Goal: Obtain resource: Obtain resource

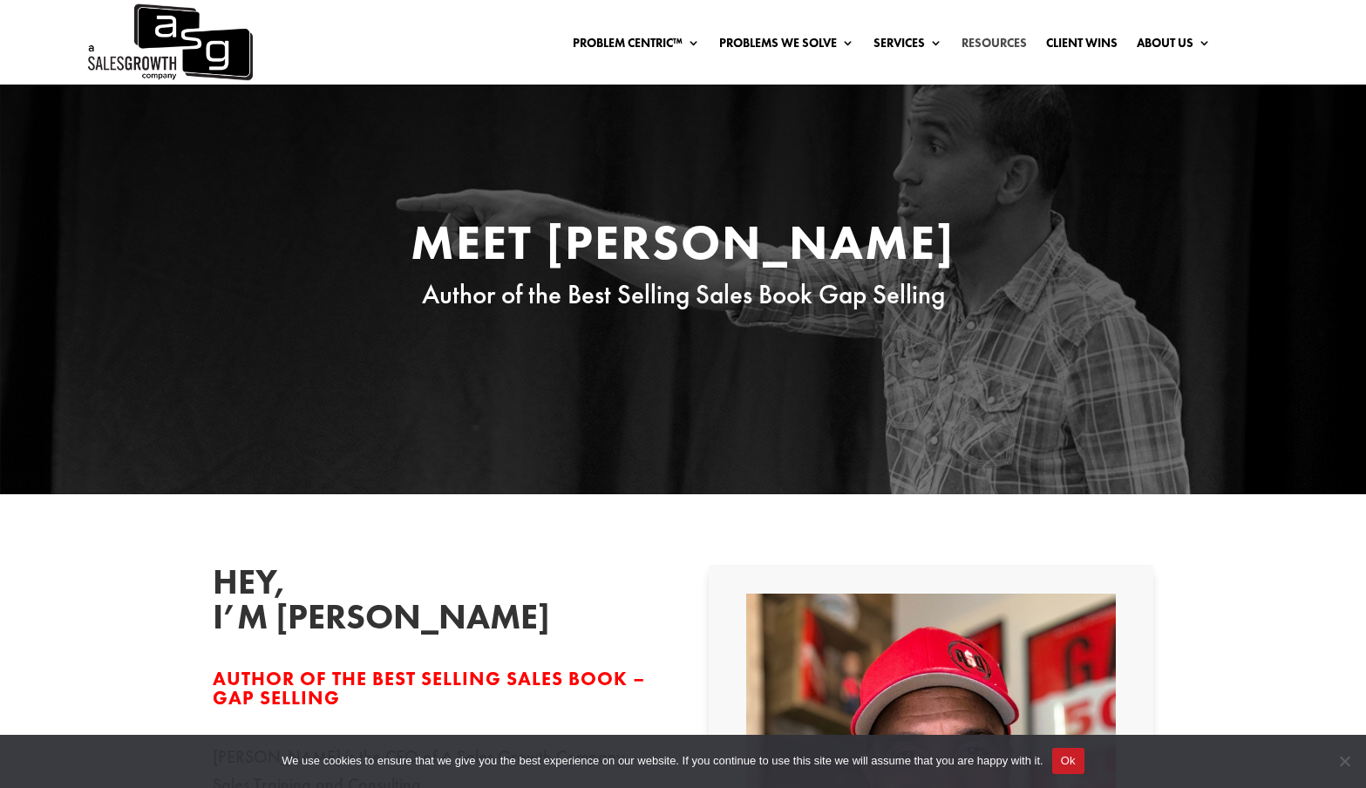
click at [985, 41] on link "Resources" at bounding box center [993, 46] width 65 height 19
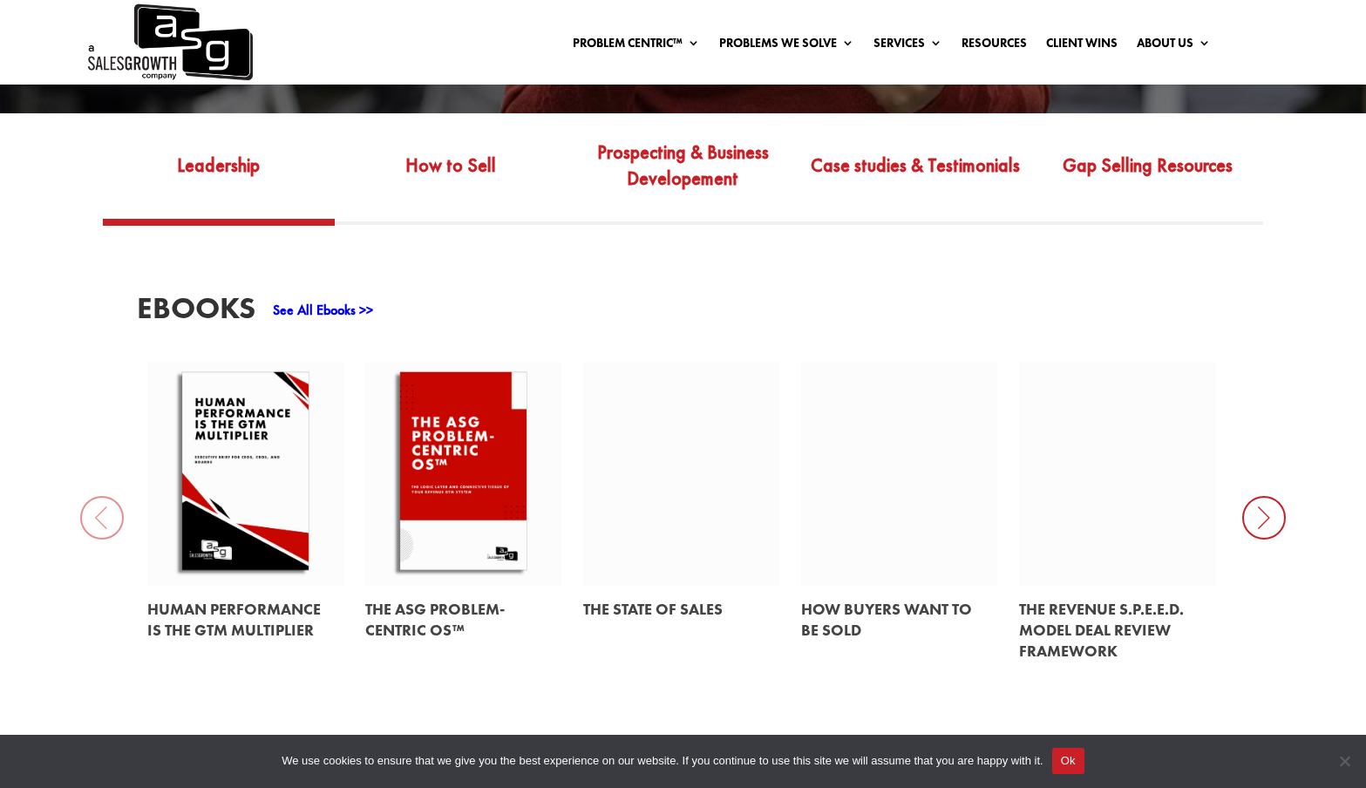
scroll to position [641, 0]
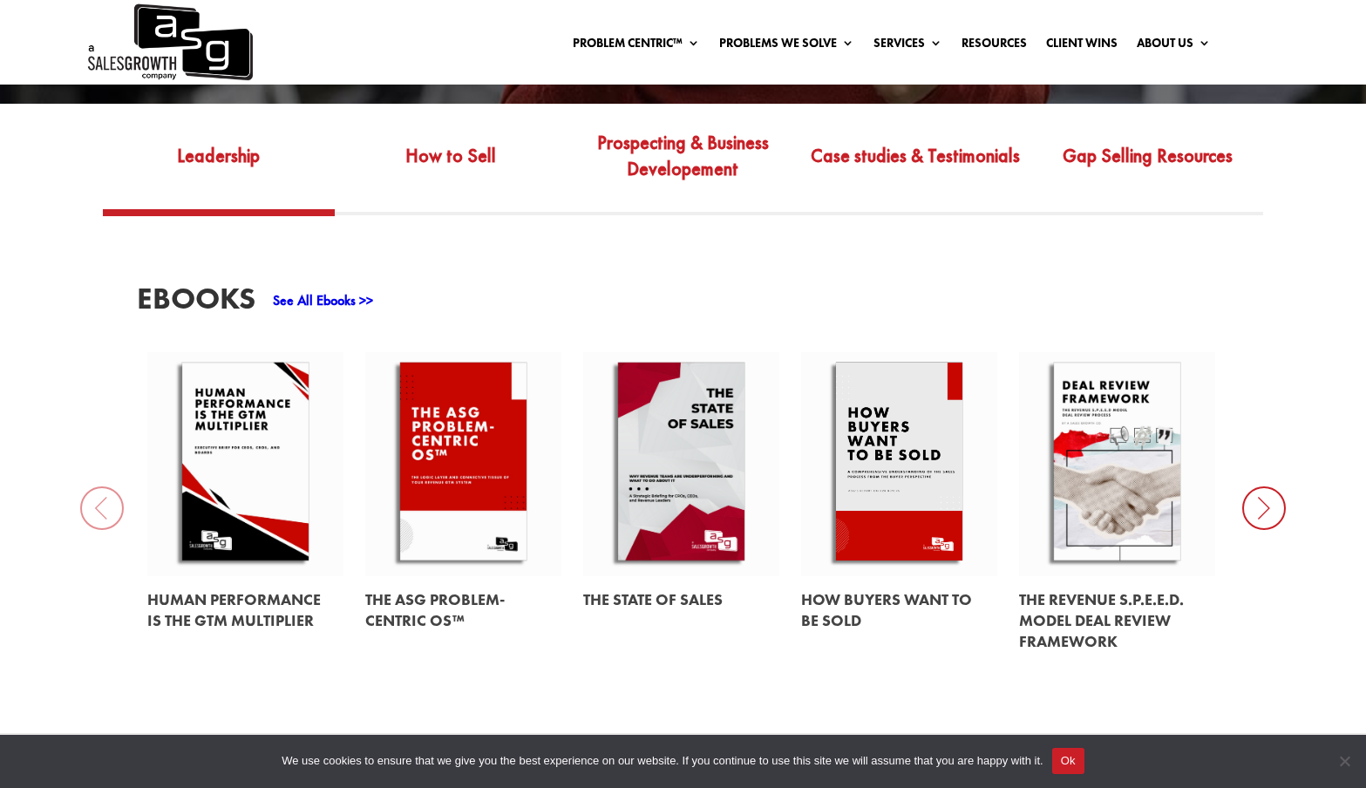
click at [1266, 519] on icon at bounding box center [1264, 508] width 44 height 44
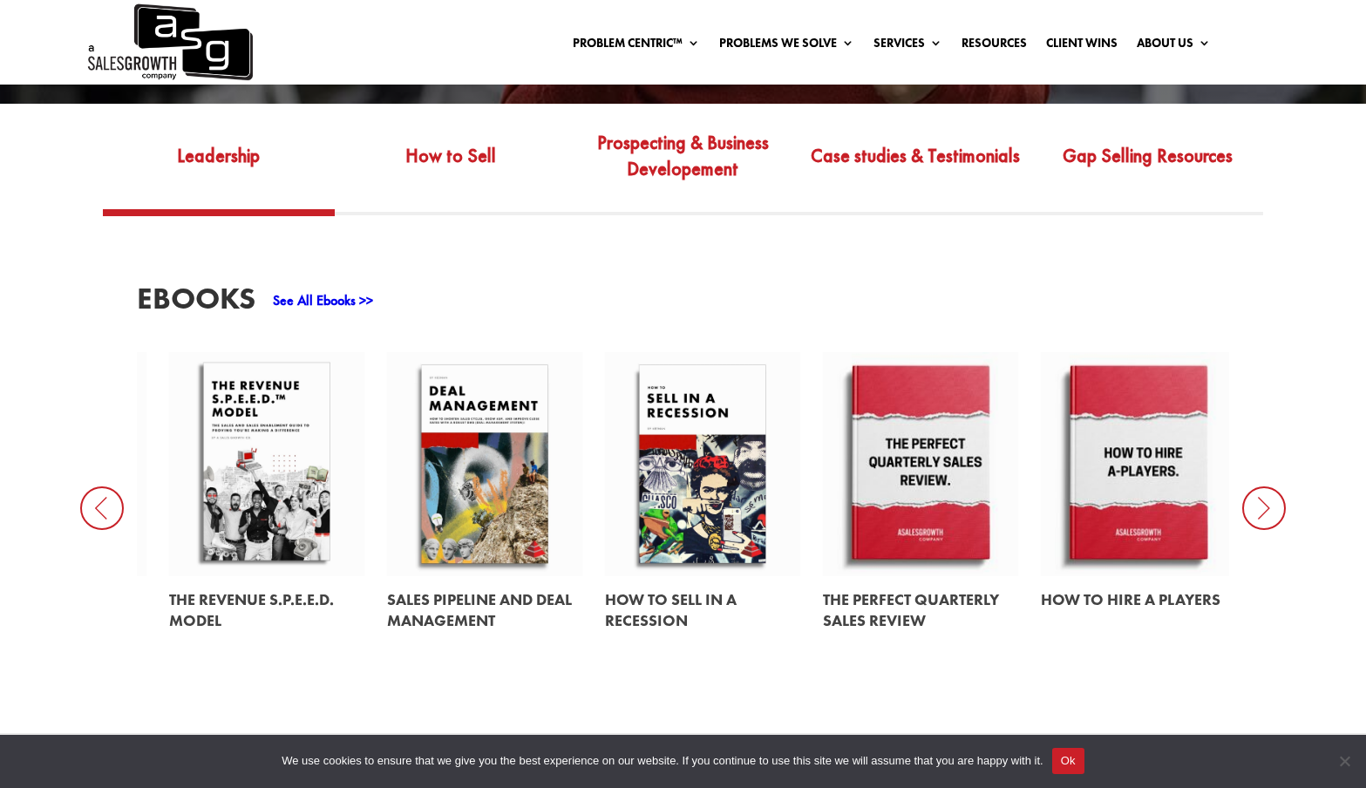
click at [1266, 519] on icon at bounding box center [1264, 508] width 44 height 44
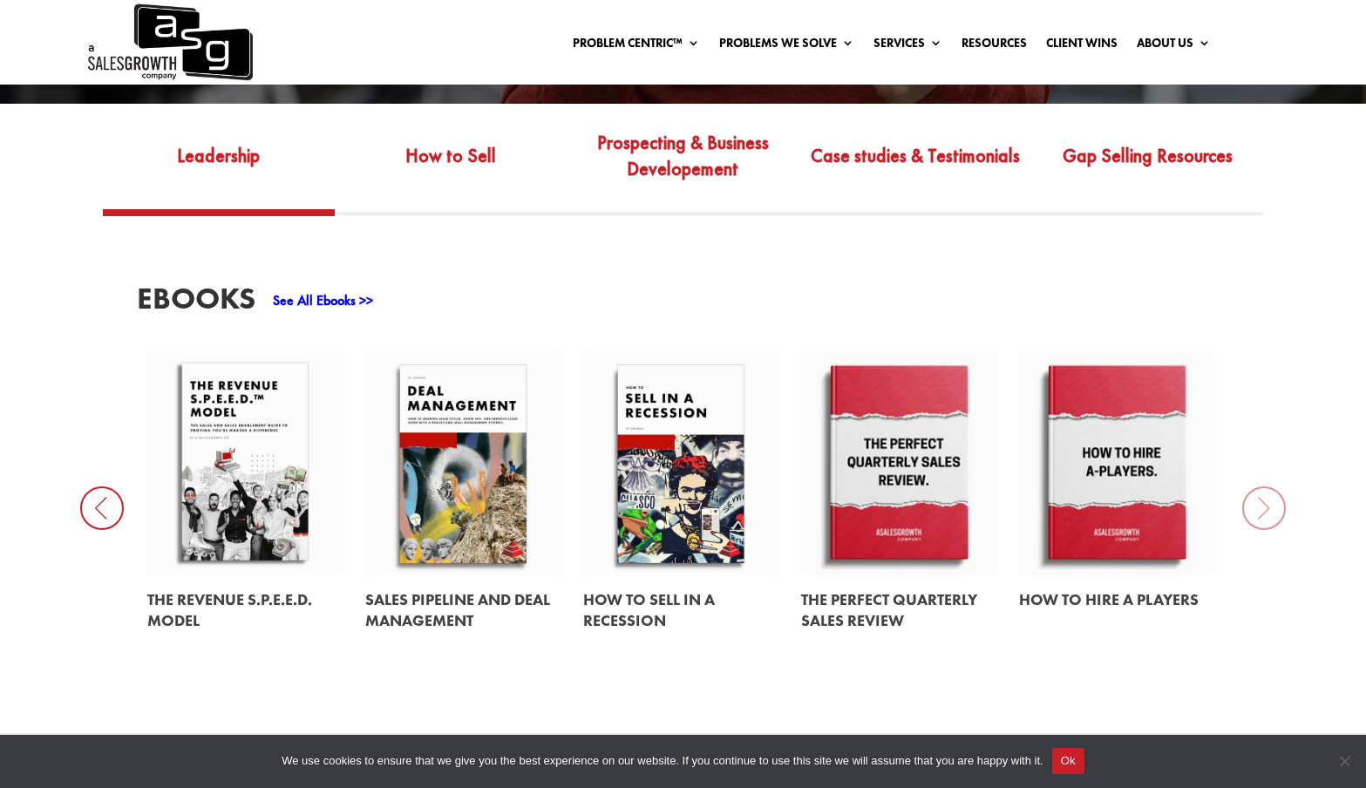
click at [1266, 519] on div "EBooks See All Ebooks >> Human Performance Is the GTM Multiplier The ASG Proble…" at bounding box center [683, 474] width 1366 height 518
click at [436, 167] on link "How to Sell" at bounding box center [451, 168] width 232 height 82
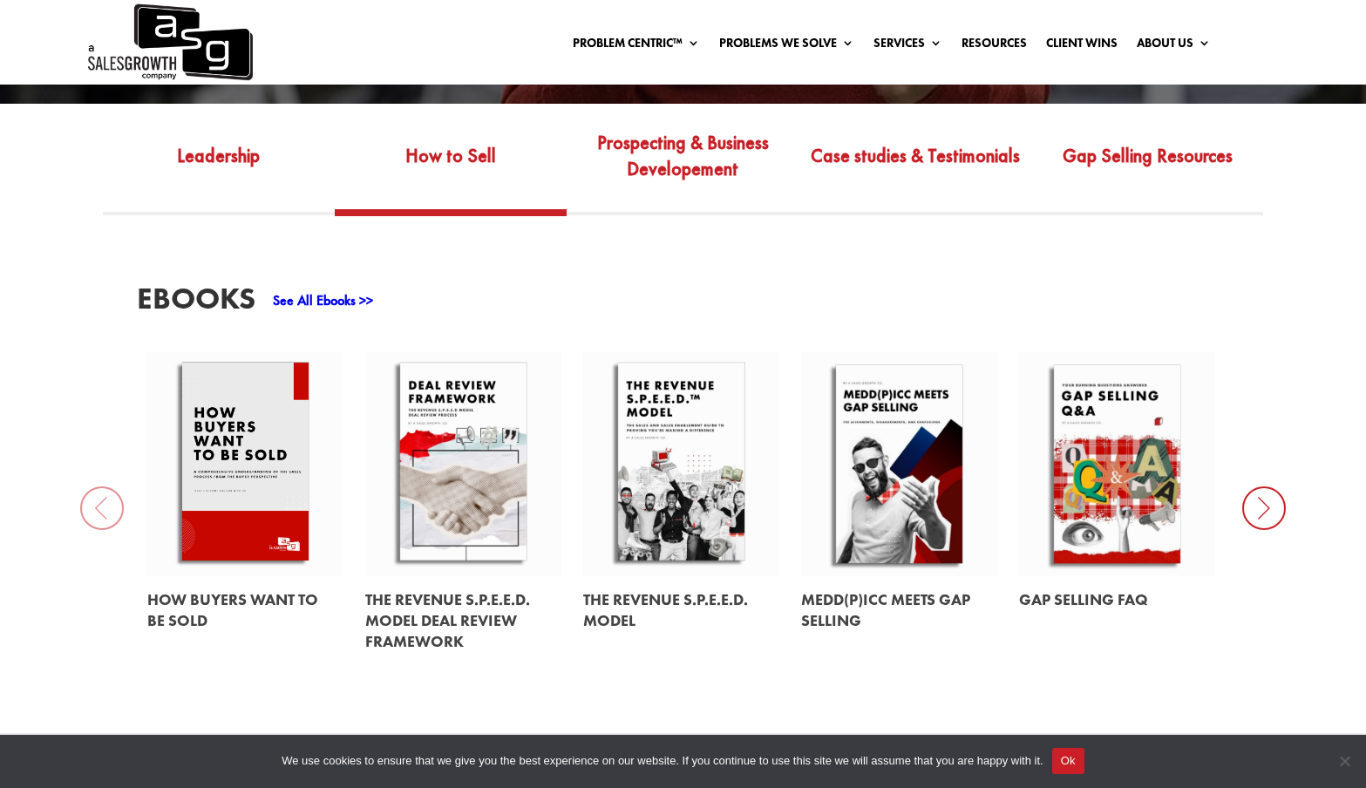
click at [1258, 503] on icon at bounding box center [1264, 508] width 44 height 44
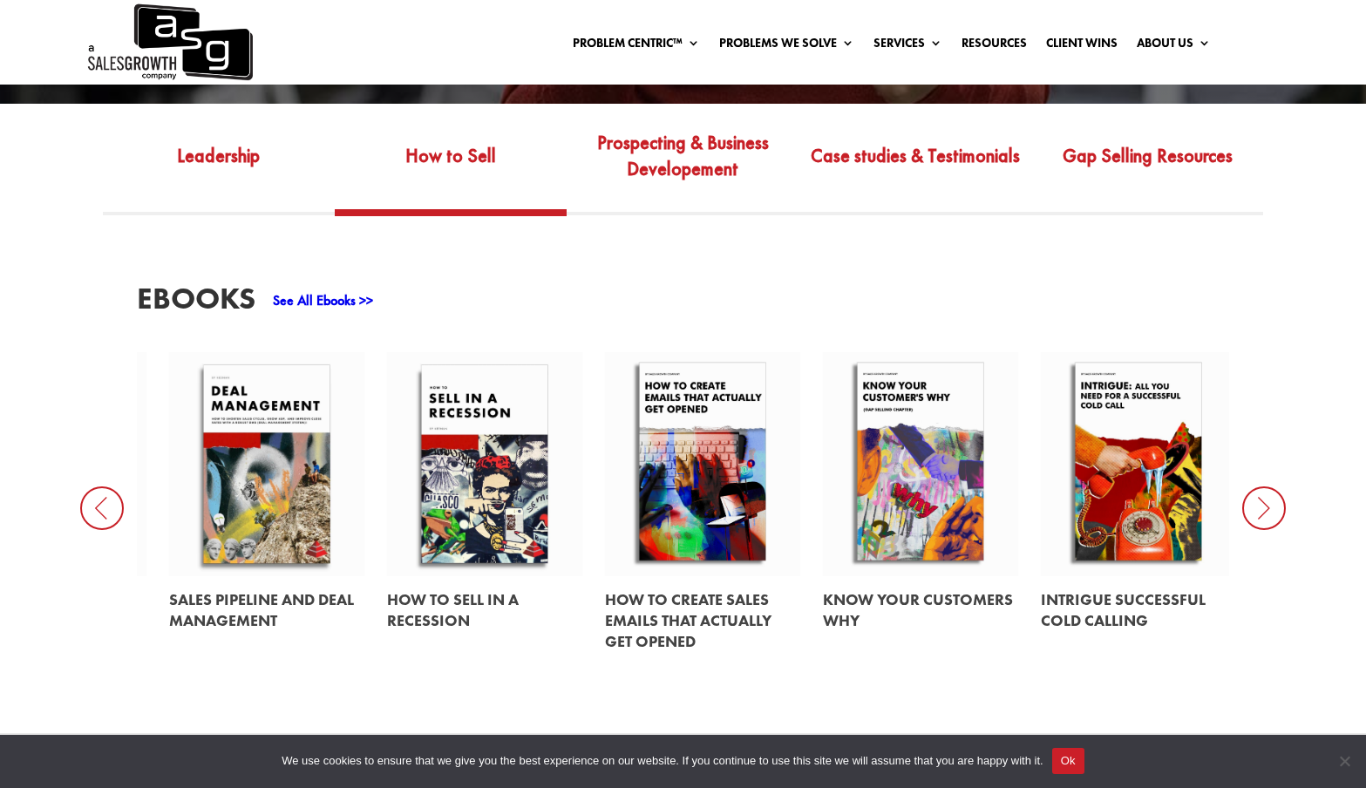
click at [1258, 503] on icon at bounding box center [1264, 508] width 44 height 44
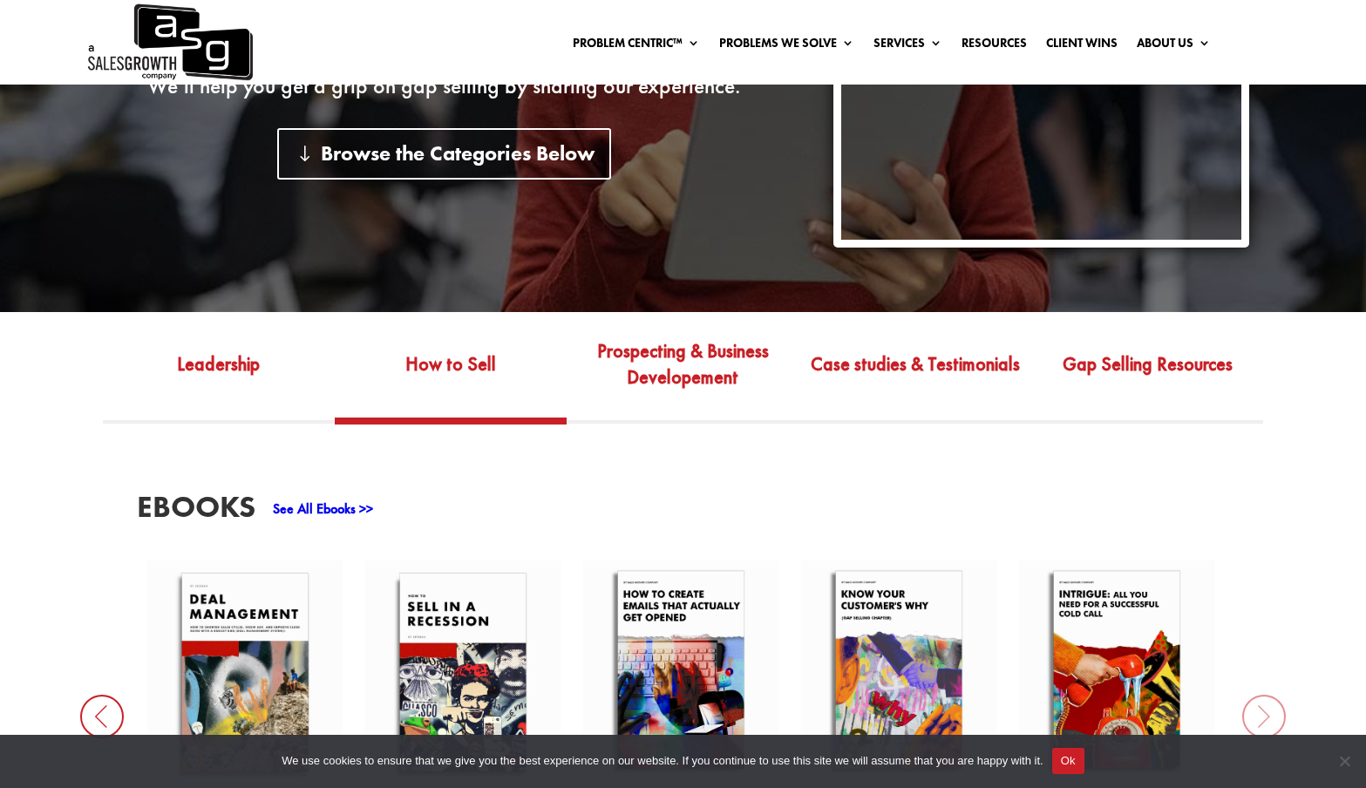
scroll to position [360, 0]
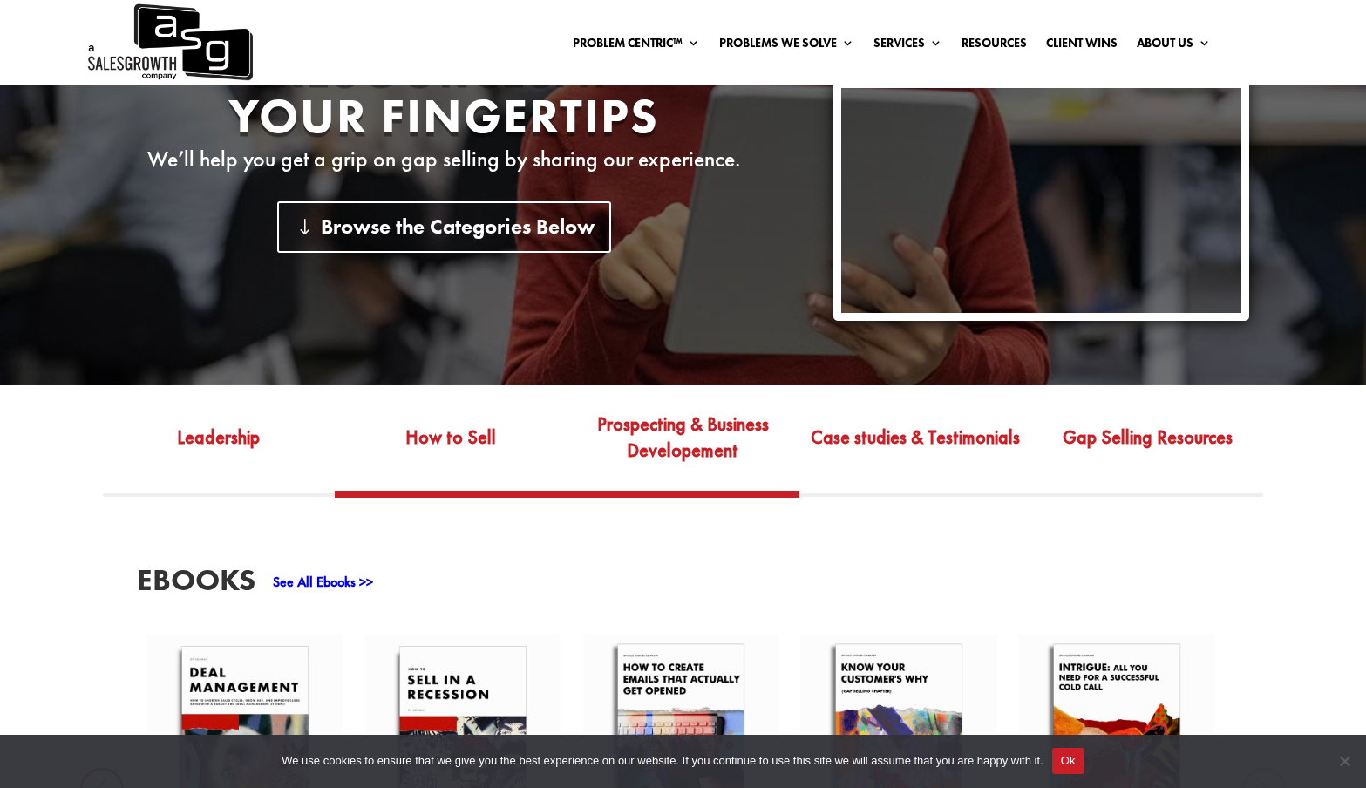
click at [721, 448] on link "Prospecting & Business Developement" at bounding box center [682, 450] width 232 height 82
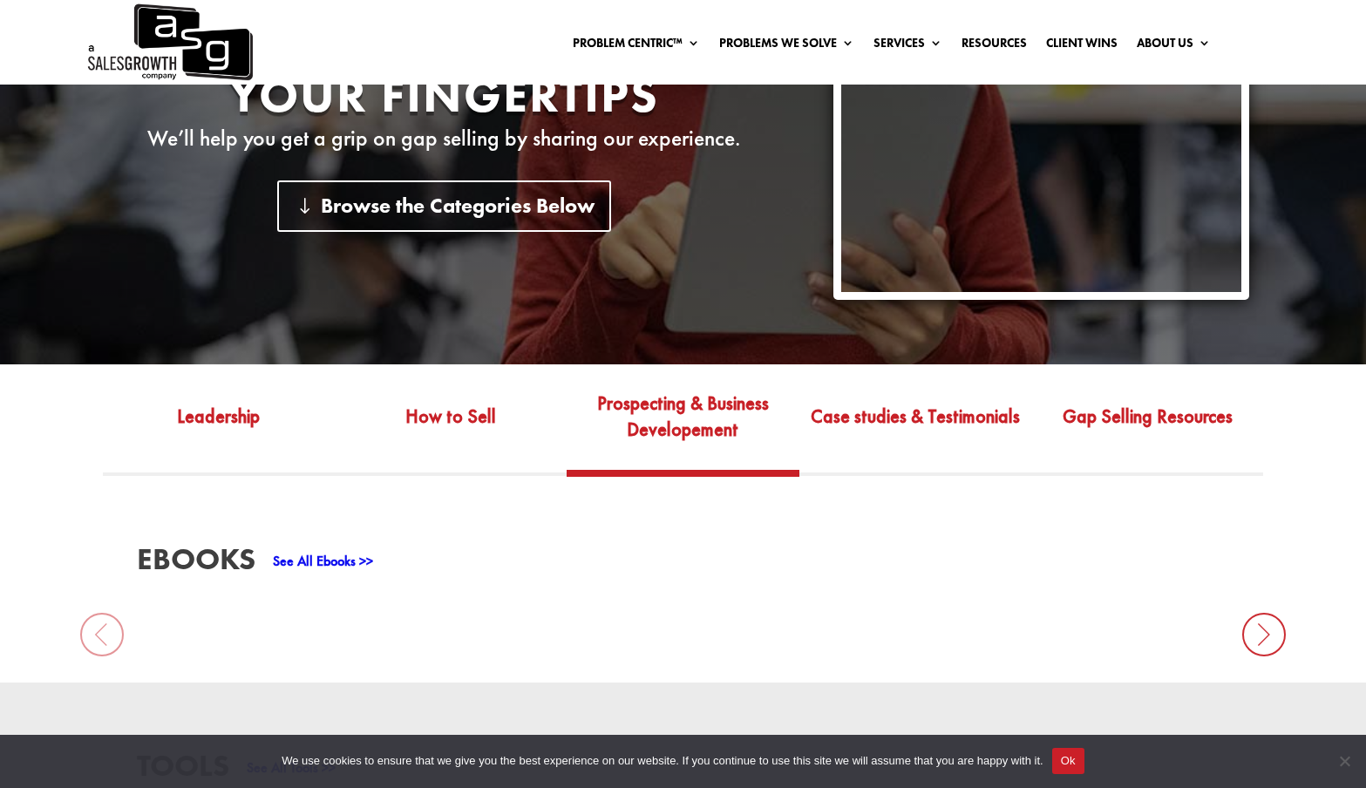
scroll to position [646, 0]
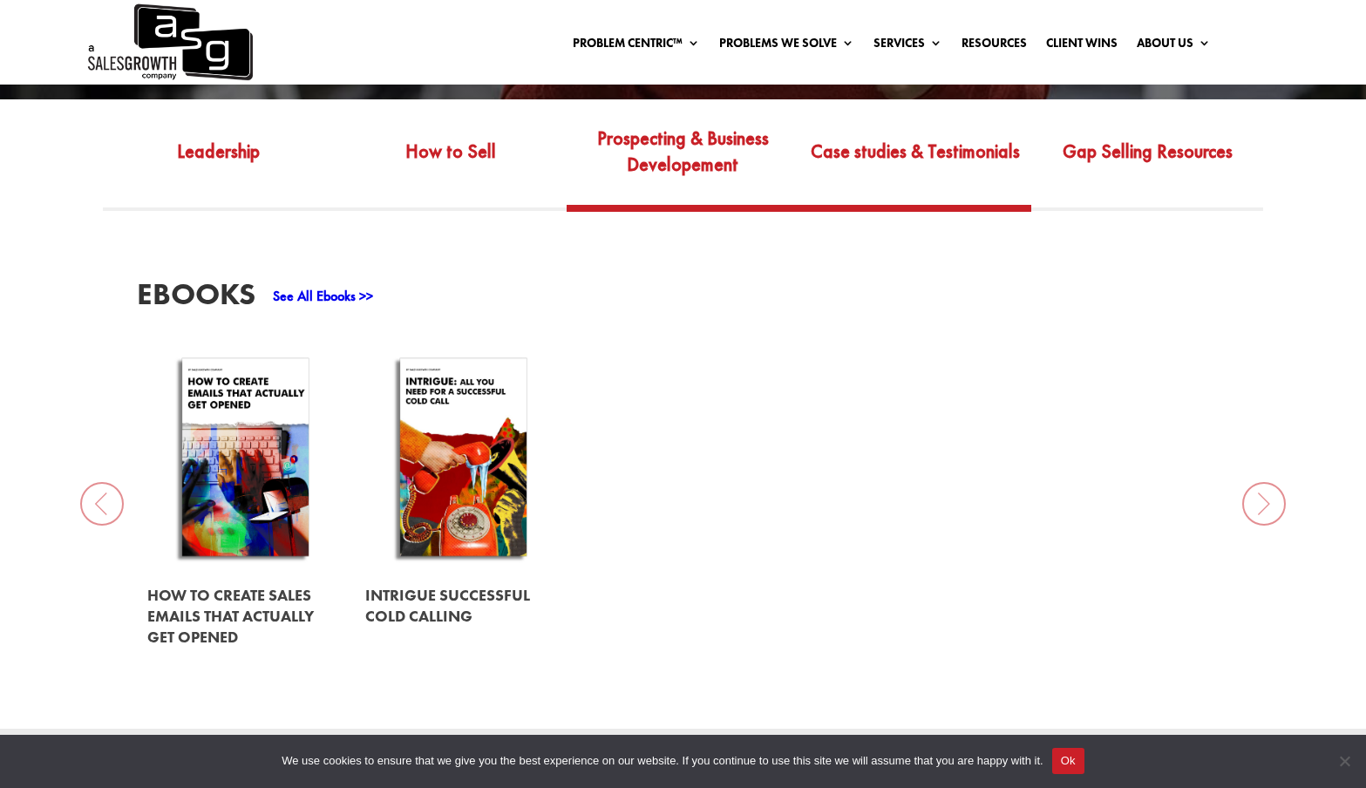
click at [916, 162] on link "Case studies & Testimonials" at bounding box center [915, 164] width 232 height 82
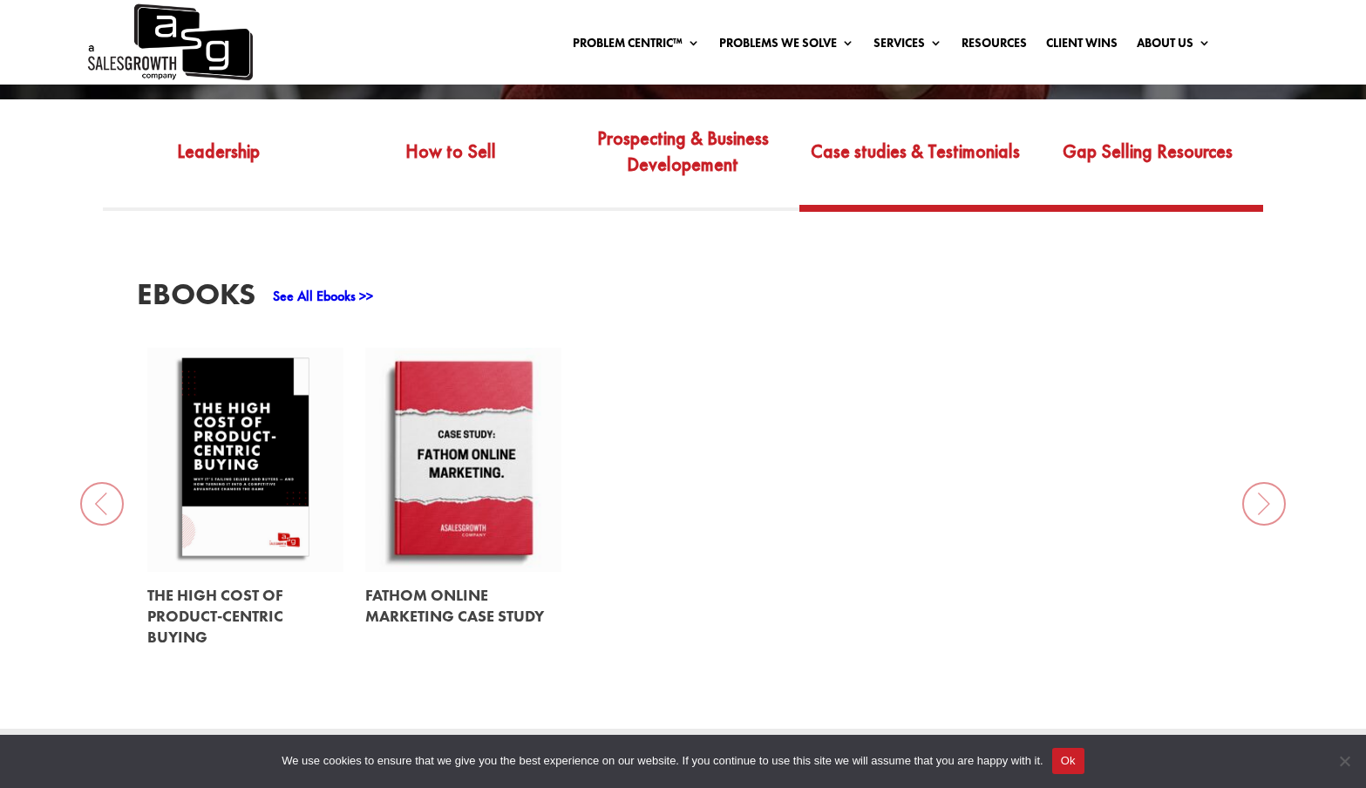
click at [1129, 162] on link "Gap Selling Resources" at bounding box center [1147, 164] width 232 height 82
